Goal: Go to known website: Access a specific website the user already knows

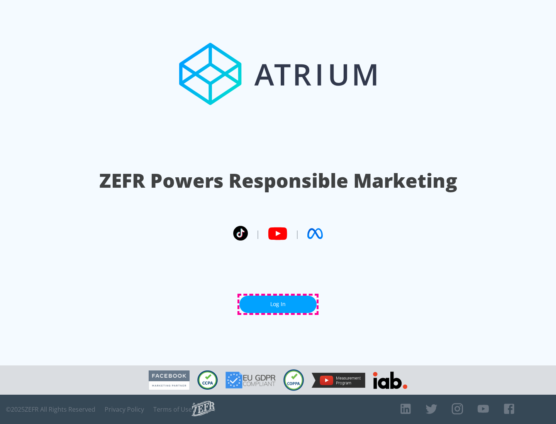
click at [278, 304] on link "Log In" at bounding box center [277, 304] width 77 height 17
